Goal: Information Seeking & Learning: Learn about a topic

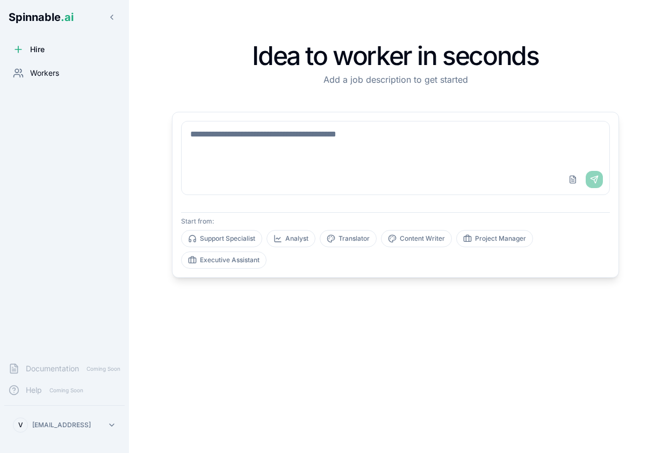
click at [52, 69] on span "Workers" at bounding box center [44, 73] width 29 height 11
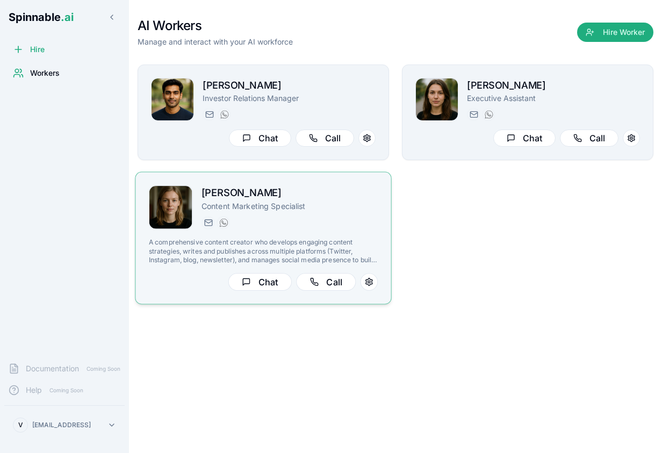
click at [172, 209] on img at bounding box center [170, 207] width 43 height 43
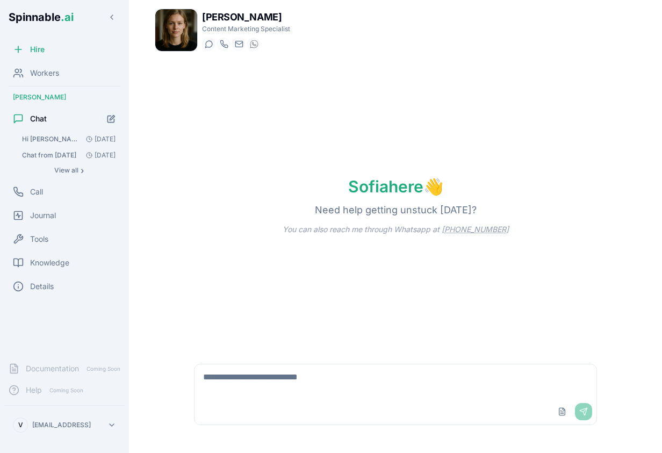
click at [172, 30] on img at bounding box center [176, 30] width 42 height 42
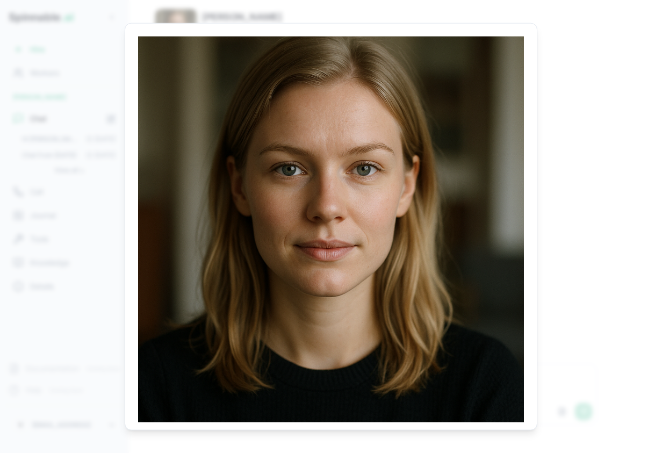
drag, startPoint x: 333, startPoint y: 204, endPoint x: 5, endPoint y: 248, distance: 331.5
click at [0, 0] on body "Spinnable .ai Hire Workers [PERSON_NAME] Chat Hi [PERSON_NAME], what is missing…" at bounding box center [331, 226] width 662 height 453
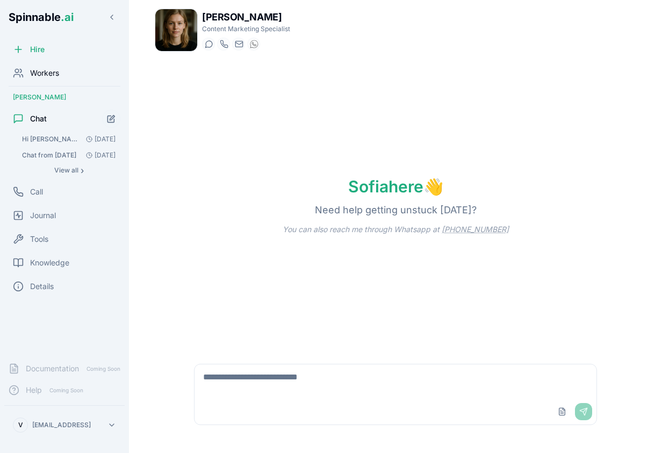
click at [39, 76] on span "Workers" at bounding box center [44, 73] width 29 height 11
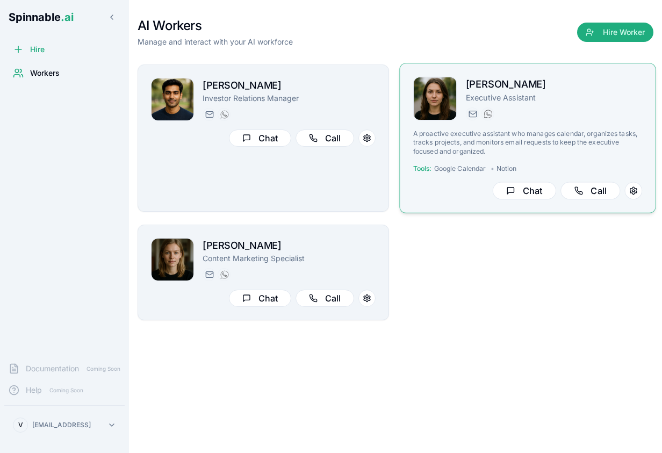
click at [440, 100] on img at bounding box center [434, 98] width 43 height 43
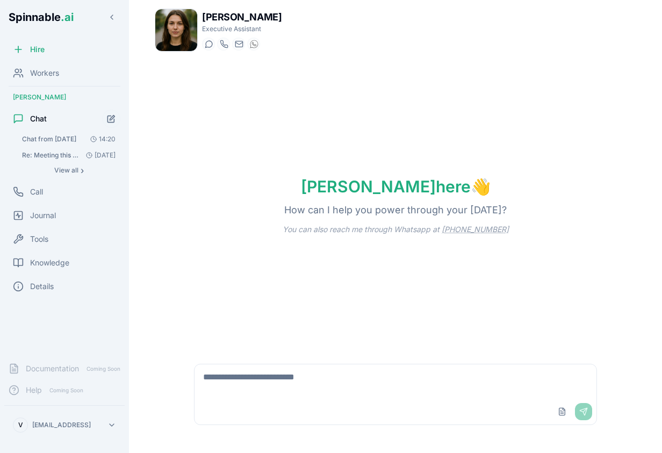
click at [179, 41] on img at bounding box center [176, 30] width 42 height 42
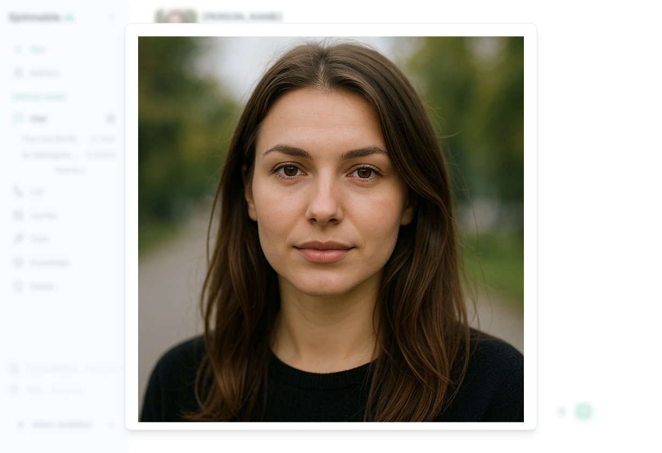
drag, startPoint x: 349, startPoint y: 205, endPoint x: 18, endPoint y: 335, distance: 355.2
click at [0, 0] on body "Spinnable .ai Hire Workers [PERSON_NAME] Chat Chat from [DATE] 14:20 Re: Meetin…" at bounding box center [331, 226] width 662 height 453
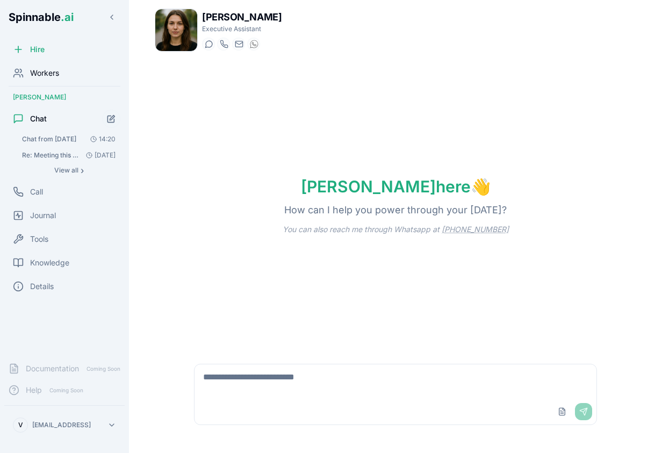
click at [49, 72] on span "Workers" at bounding box center [44, 73] width 29 height 11
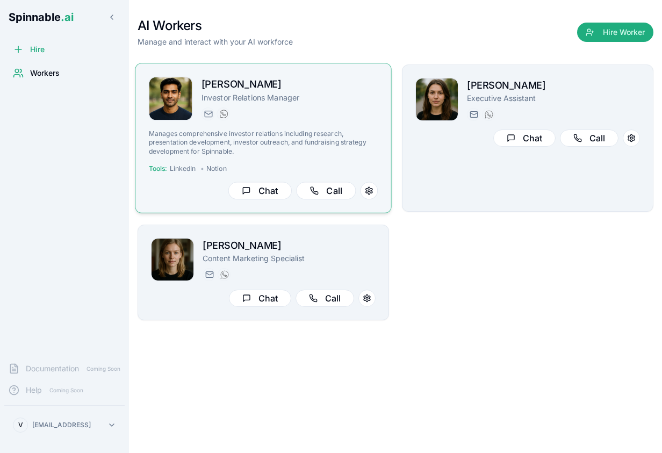
click at [175, 89] on img at bounding box center [170, 98] width 43 height 43
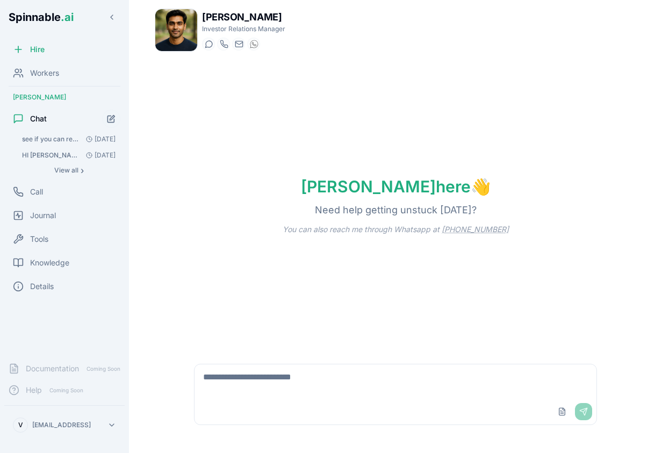
click at [186, 41] on img at bounding box center [176, 30] width 42 height 42
click at [46, 72] on span "Workers" at bounding box center [44, 73] width 29 height 11
